Goal: Task Accomplishment & Management: Manage account settings

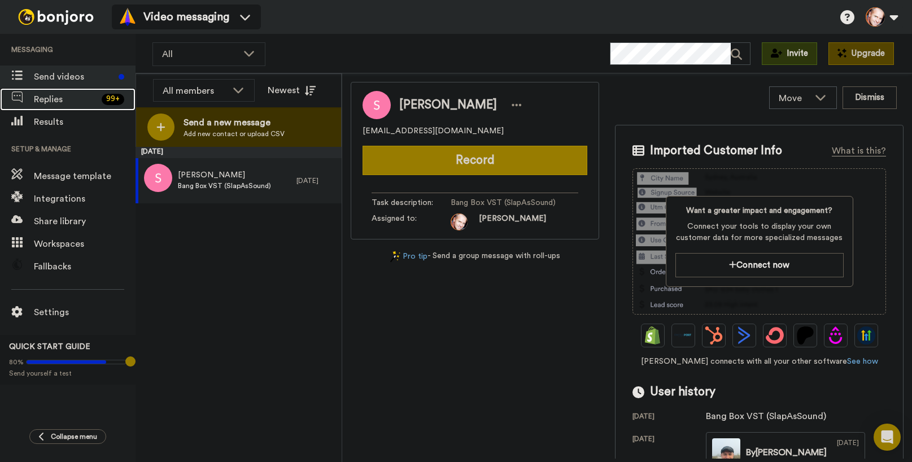
click at [59, 98] on span "Replies" at bounding box center [65, 100] width 63 height 14
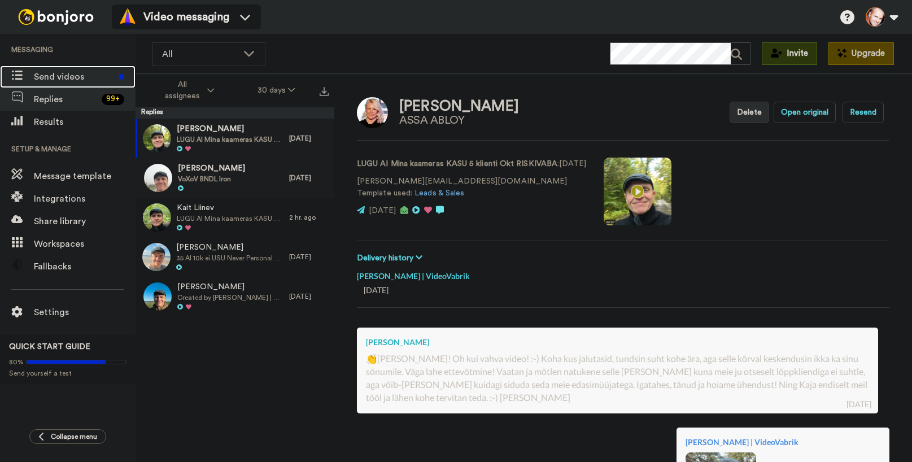
click at [58, 73] on span "Send videos" at bounding box center [74, 77] width 80 height 14
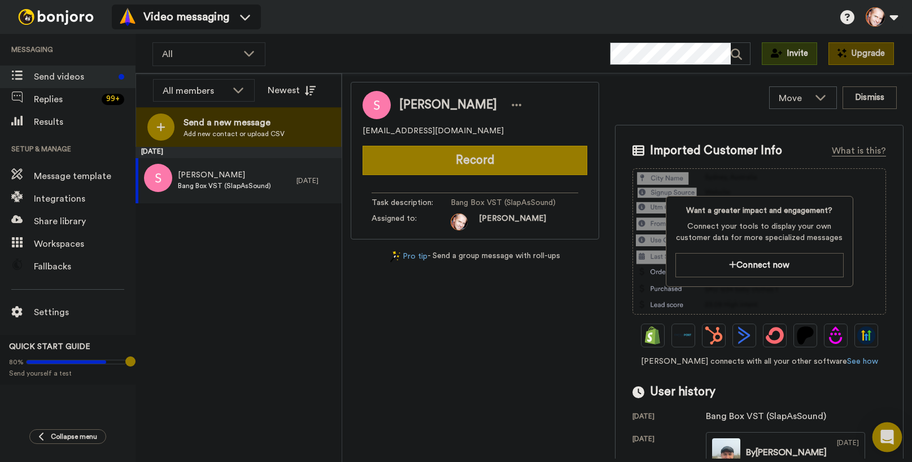
click at [891, 434] on icon "Open Intercom Messenger" at bounding box center [886, 437] width 13 height 15
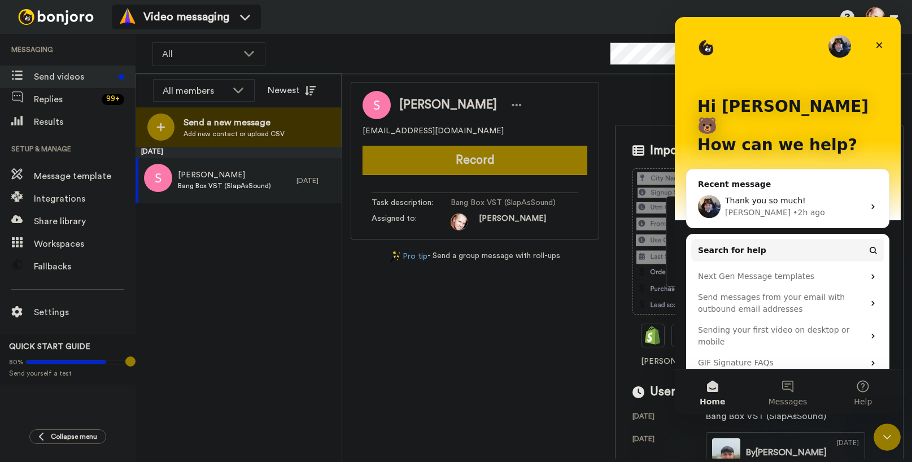
click at [755, 196] on span "Thank you so much!" at bounding box center [765, 200] width 81 height 9
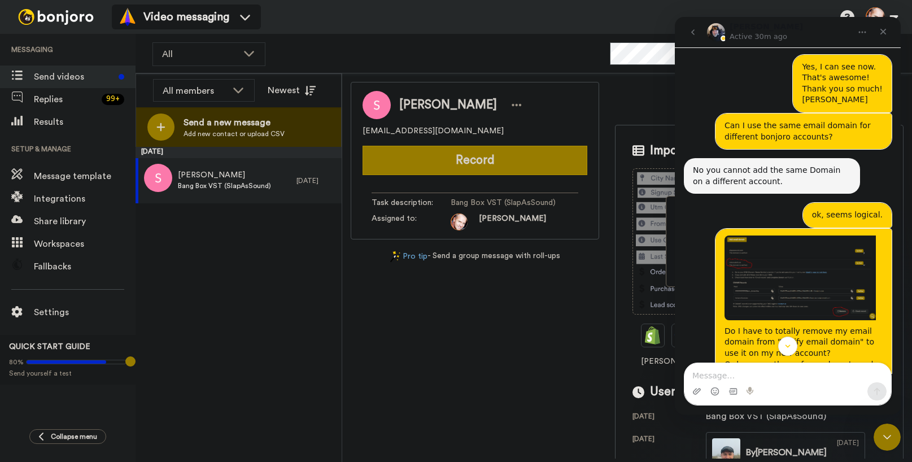
scroll to position [1381, 0]
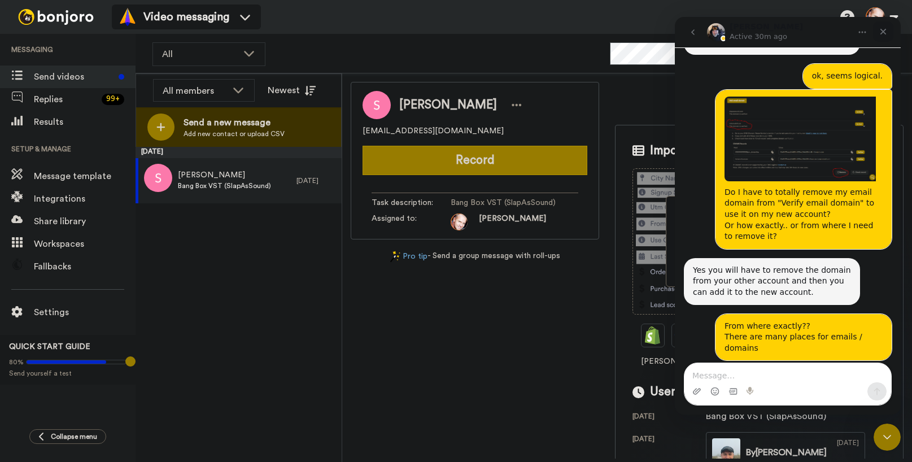
click at [882, 26] on div "Close" at bounding box center [883, 31] width 20 height 20
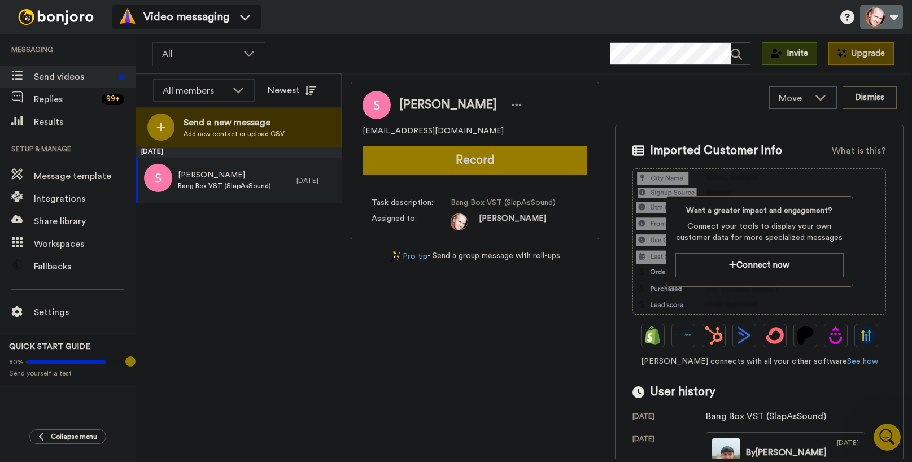
click at [891, 17] on button at bounding box center [881, 17] width 43 height 25
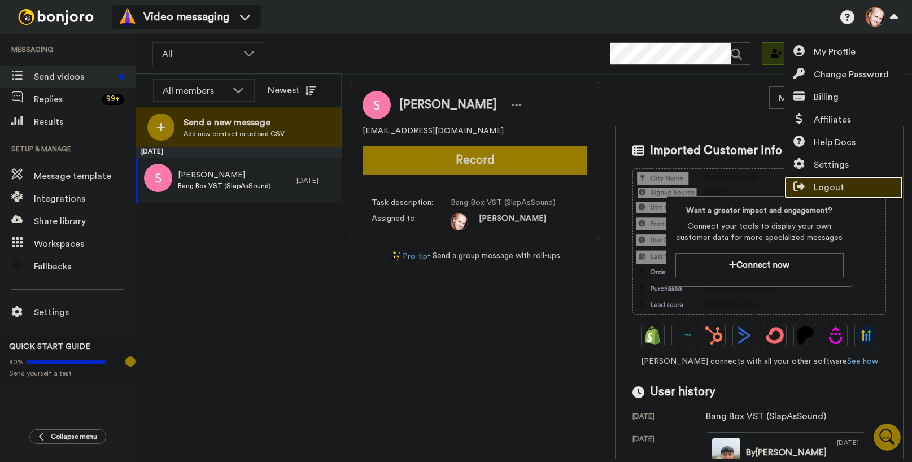
click at [845, 186] on link "Logout" at bounding box center [843, 187] width 119 height 23
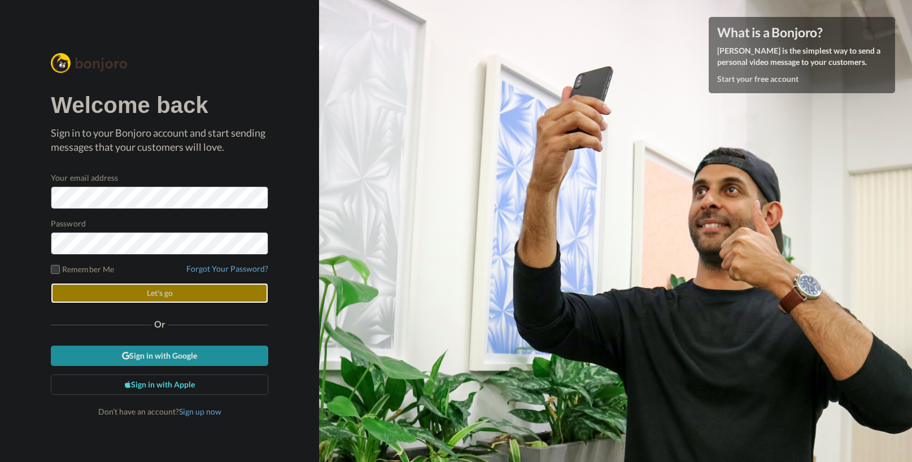
click at [187, 294] on button "Let's go" at bounding box center [159, 293] width 217 height 20
